Goal: Book appointment/travel/reservation

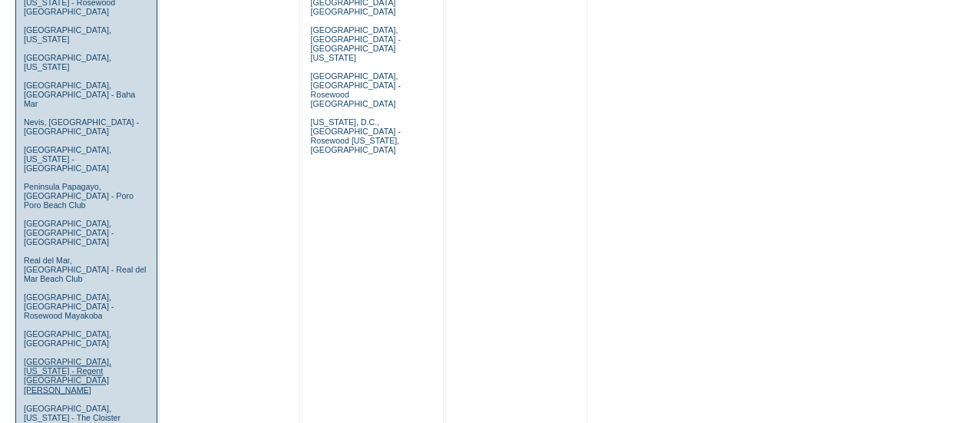
scroll to position [1069, 0]
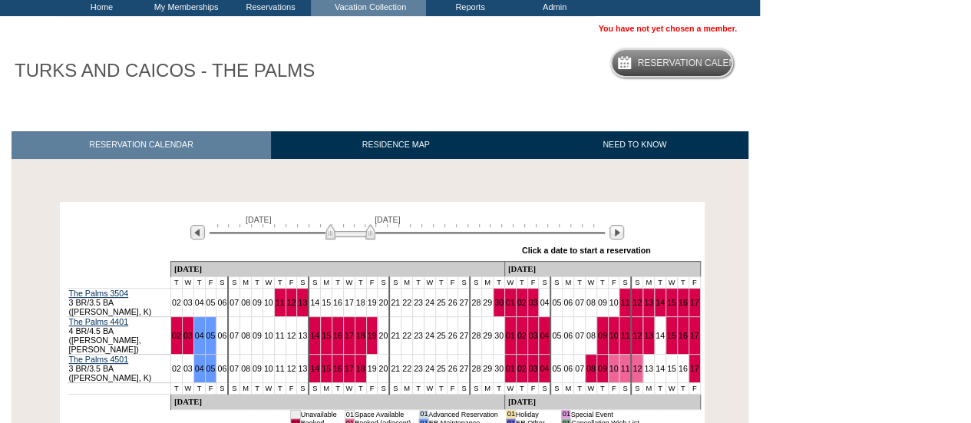
scroll to position [209, 0]
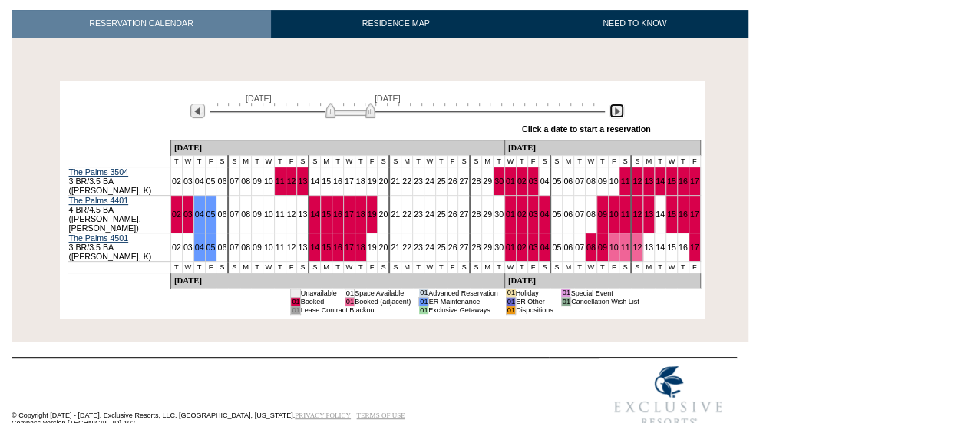
click at [619, 113] on img at bounding box center [617, 111] width 15 height 15
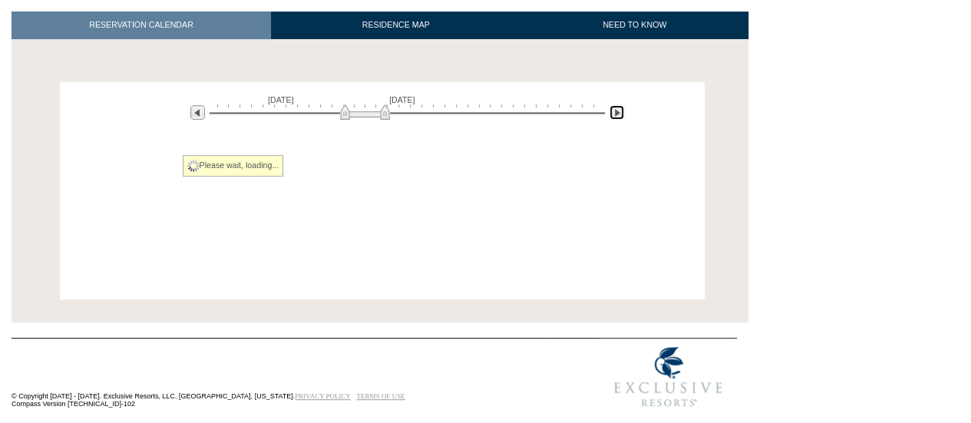
click at [619, 113] on img at bounding box center [617, 112] width 15 height 15
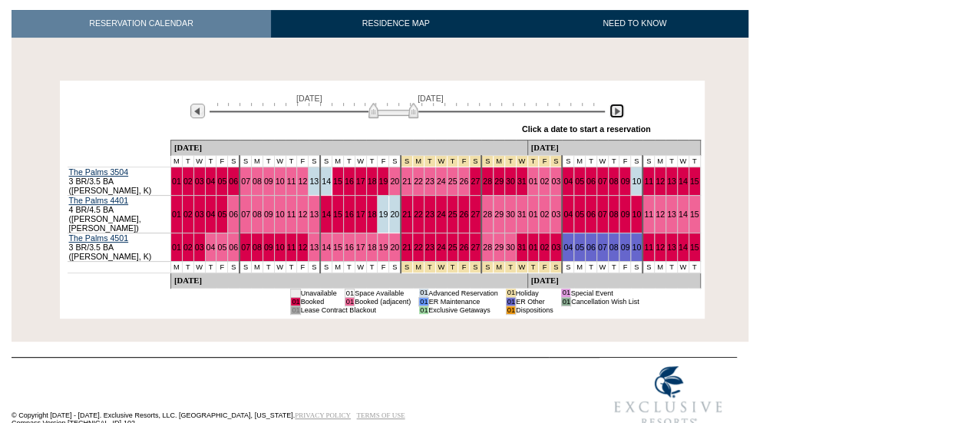
click at [619, 113] on img at bounding box center [617, 111] width 15 height 15
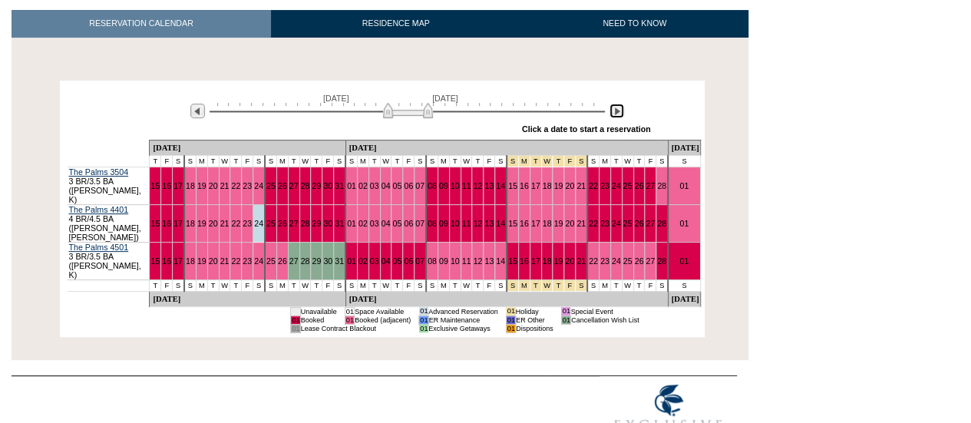
click at [619, 113] on img at bounding box center [617, 111] width 15 height 15
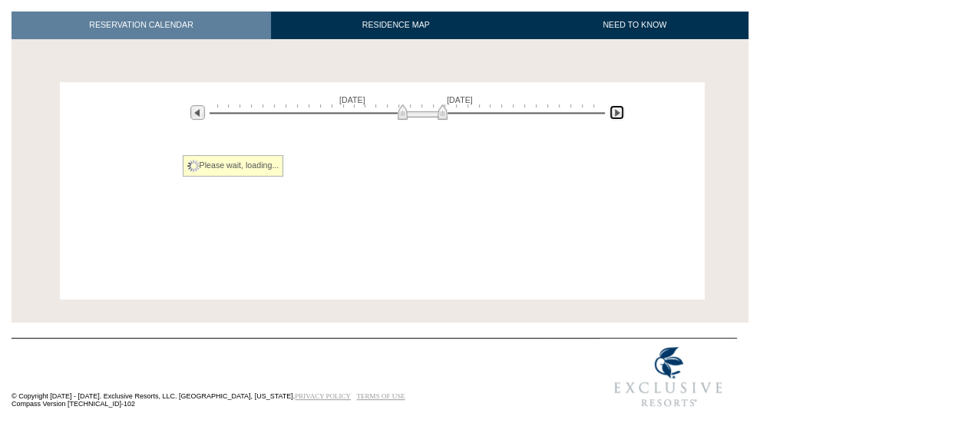
click at [619, 113] on img at bounding box center [617, 112] width 15 height 15
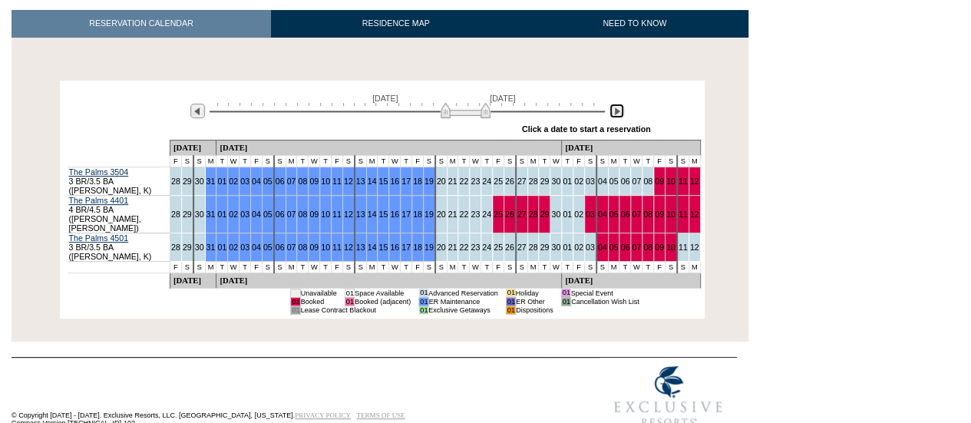
click at [619, 113] on img at bounding box center [617, 111] width 15 height 15
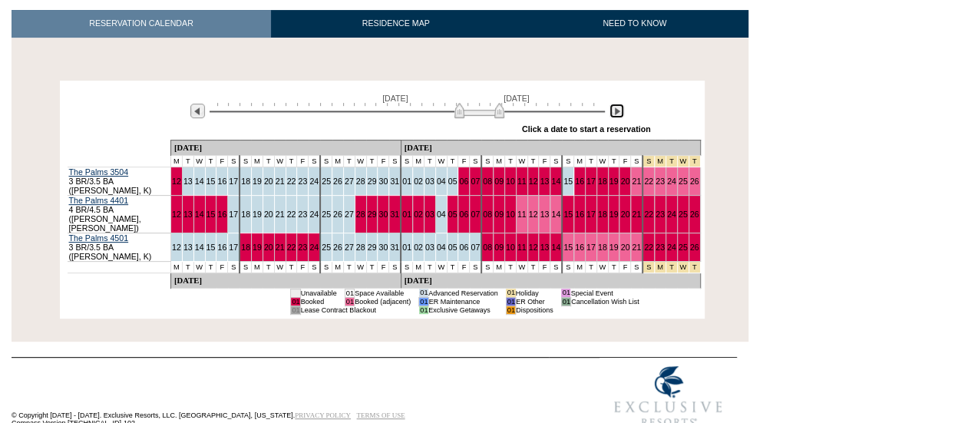
click at [619, 113] on img at bounding box center [617, 111] width 15 height 15
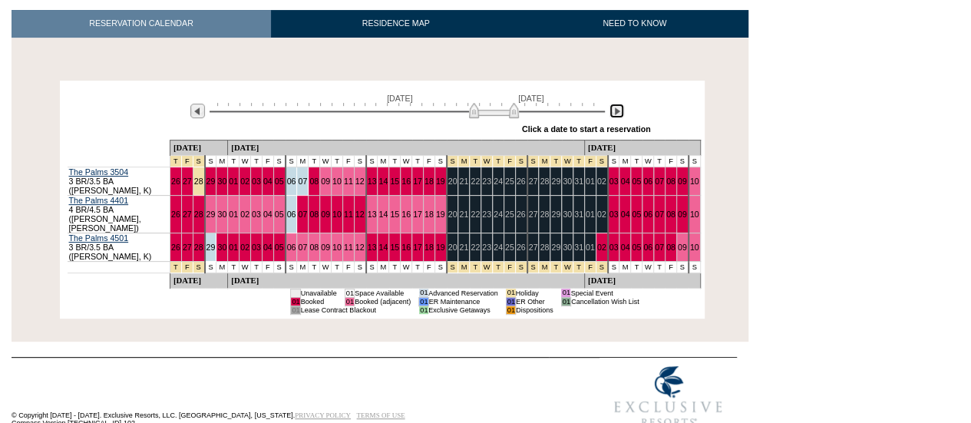
click at [619, 113] on img at bounding box center [617, 111] width 15 height 15
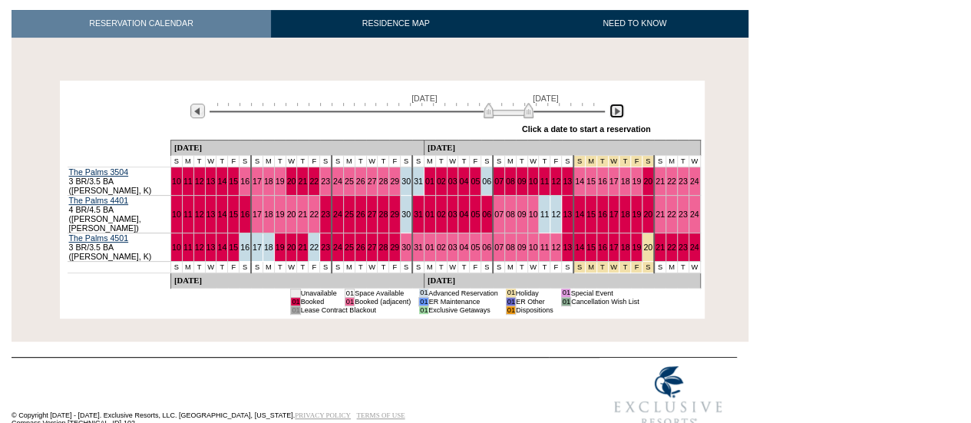
click at [619, 113] on img at bounding box center [617, 111] width 15 height 15
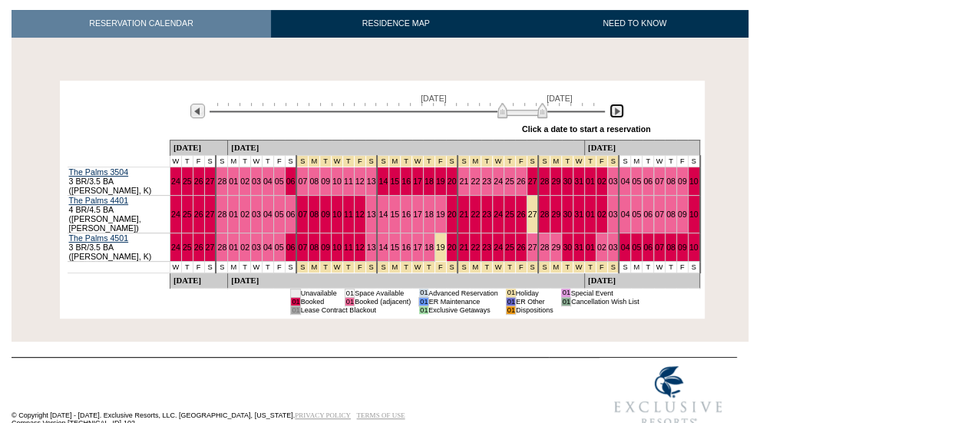
click at [619, 113] on img at bounding box center [617, 111] width 15 height 15
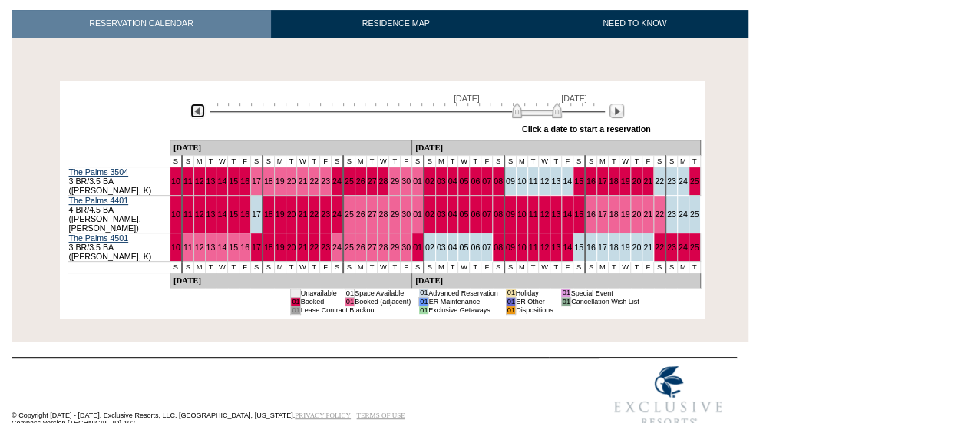
click at [193, 107] on img at bounding box center [197, 111] width 15 height 15
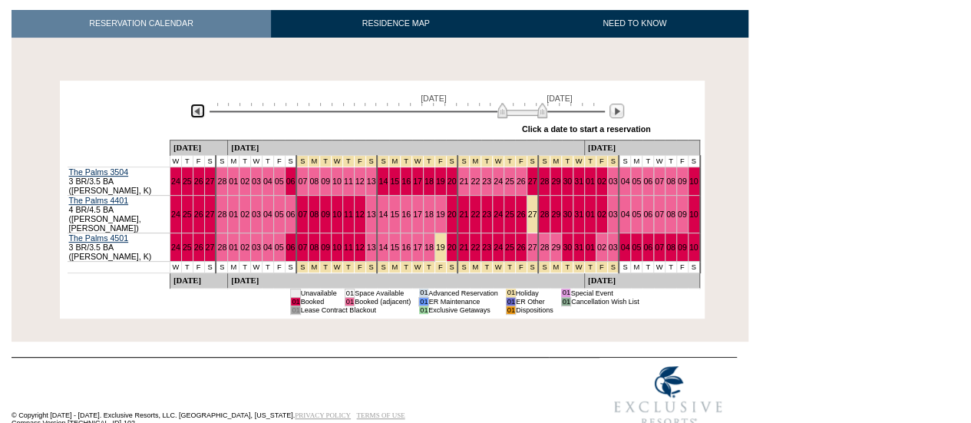
click at [193, 107] on img at bounding box center [197, 111] width 15 height 15
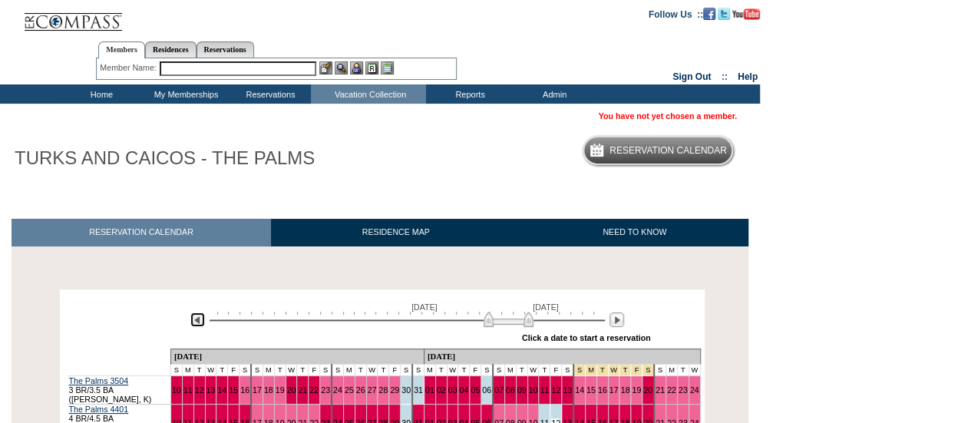
scroll to position [1, 0]
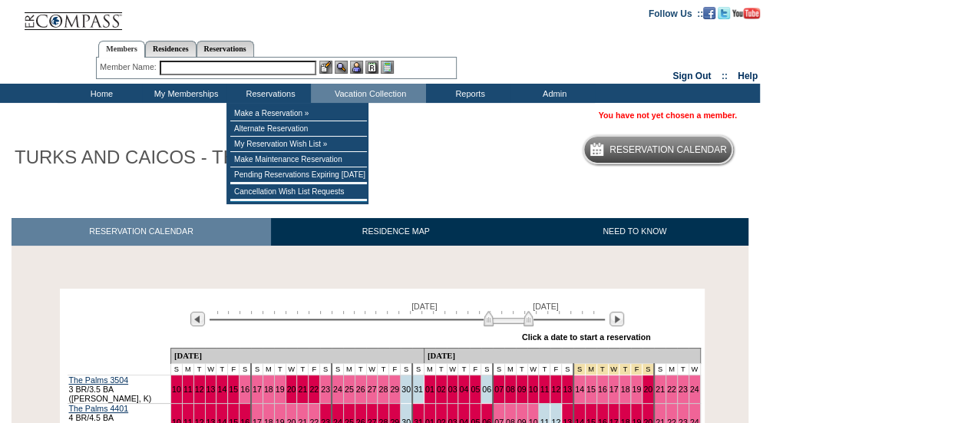
click at [240, 71] on input "text" at bounding box center [238, 68] width 157 height 15
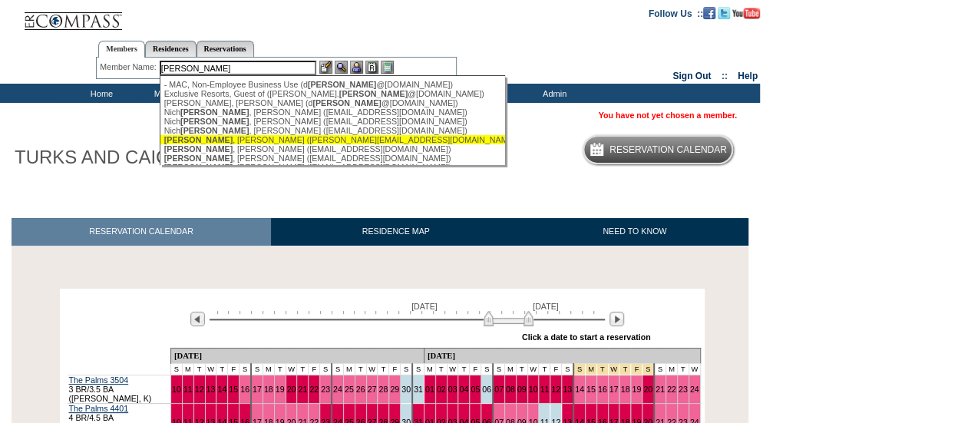
scroll to position [33, 0]
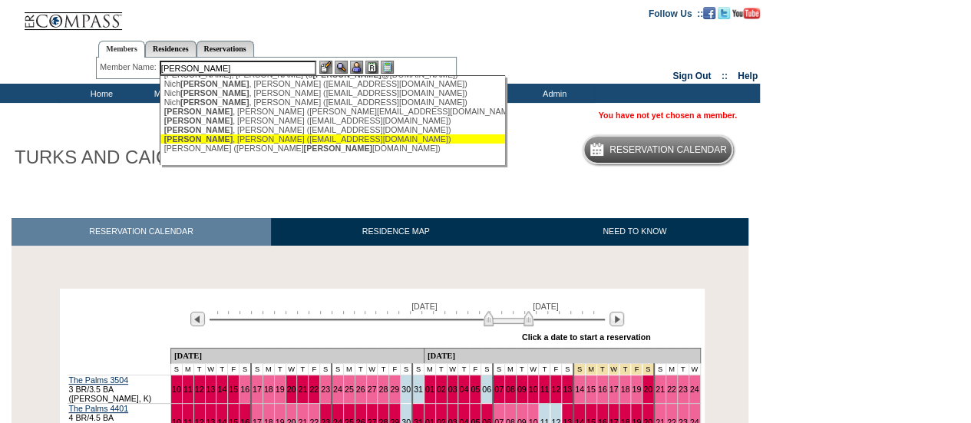
click at [233, 137] on div "[PERSON_NAME] ([EMAIL_ADDRESS][DOMAIN_NAME])" at bounding box center [333, 138] width 338 height 9
type input "[PERSON_NAME] ([EMAIL_ADDRESS][DOMAIN_NAME])"
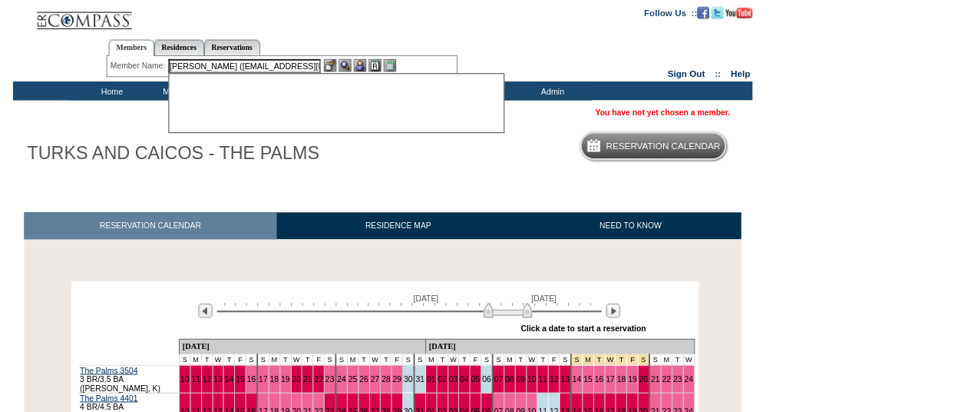
scroll to position [0, 0]
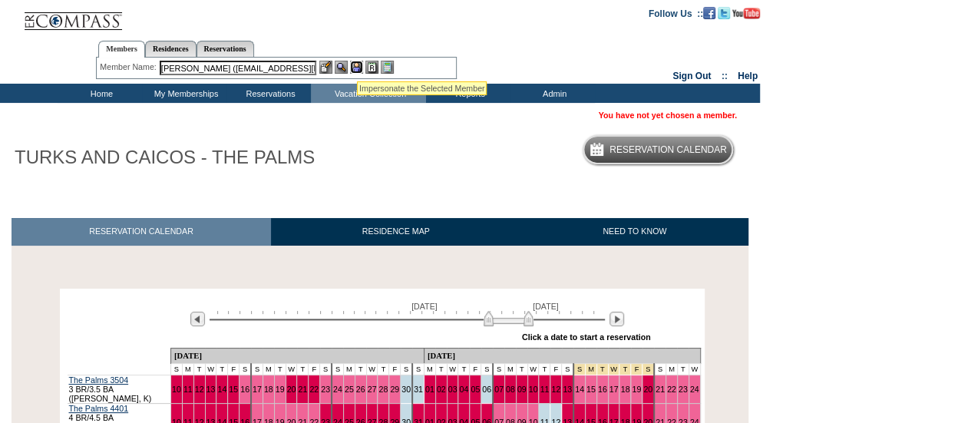
click at [357, 62] on img at bounding box center [356, 67] width 13 height 13
click at [342, 63] on img at bounding box center [341, 67] width 13 height 13
